Goal: Find specific page/section: Find specific page/section

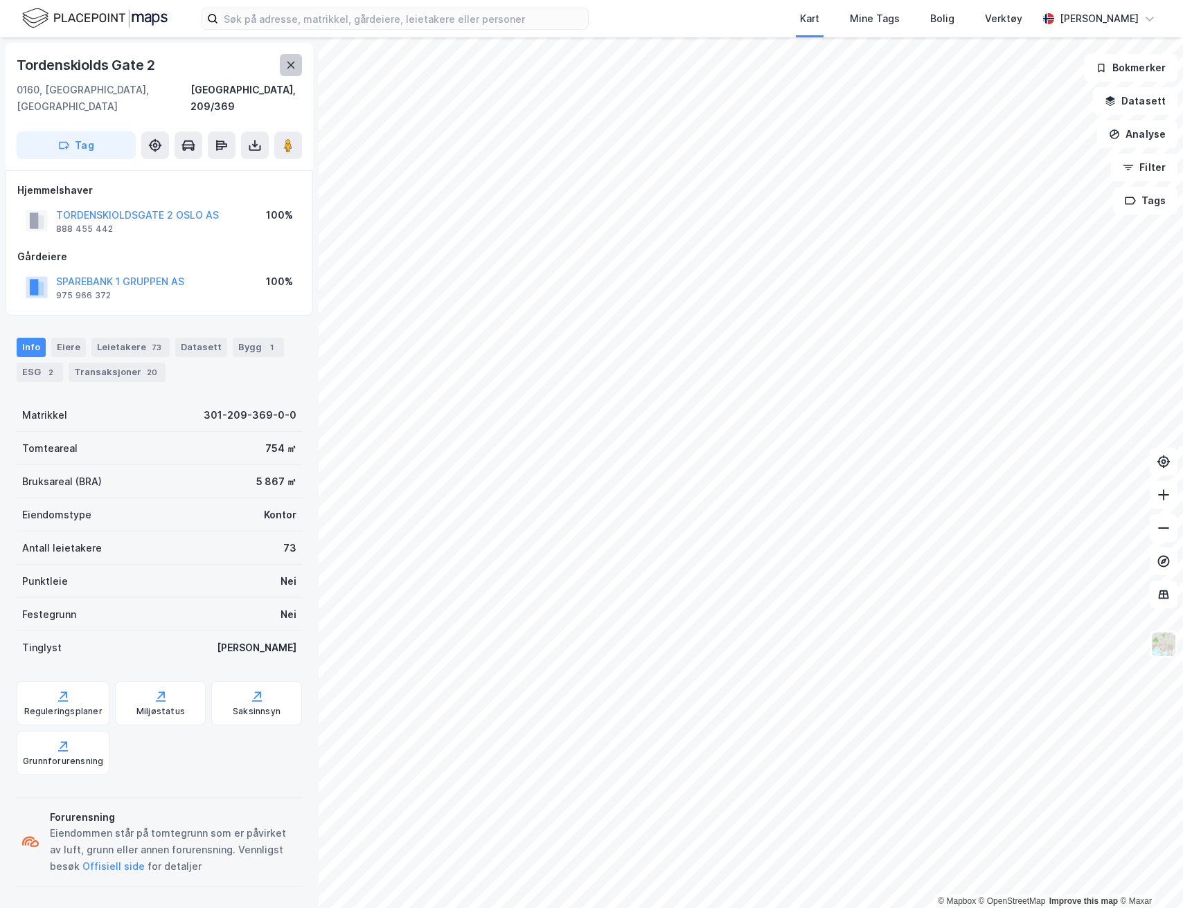
click at [298, 72] on button at bounding box center [291, 65] width 22 height 22
